Goal: Find specific page/section: Find specific page/section

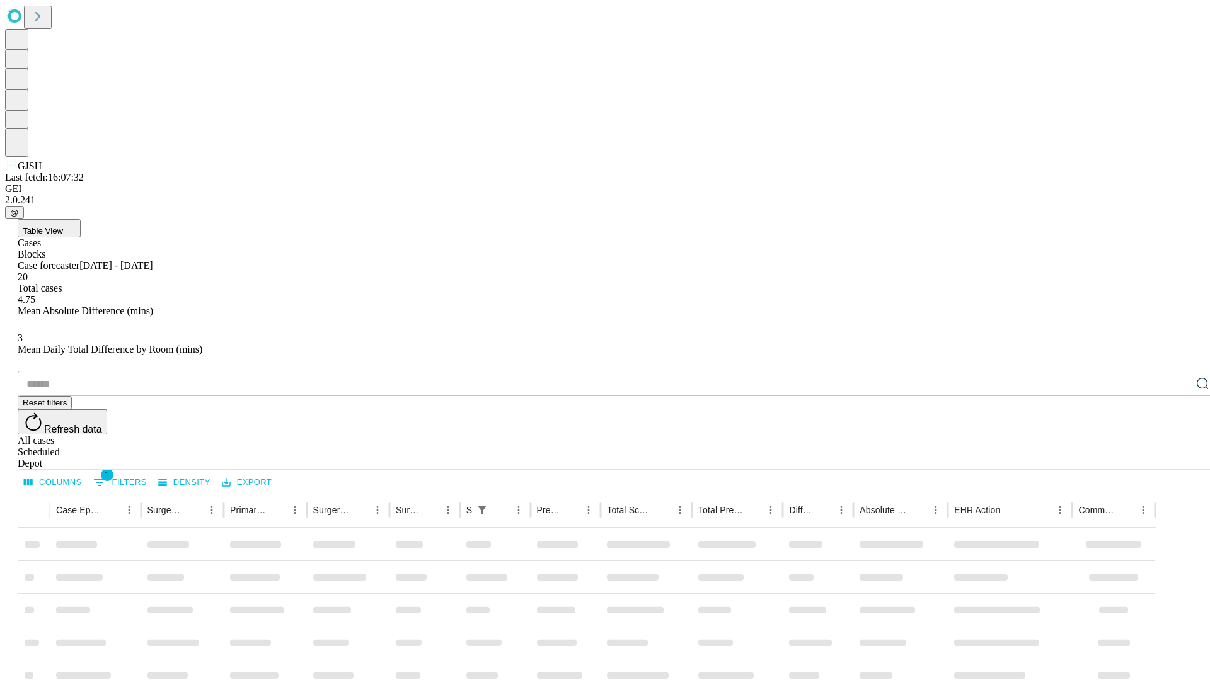
click at [1177, 458] on div "Depot" at bounding box center [617, 463] width 1199 height 11
